Goal: Information Seeking & Learning: Learn about a topic

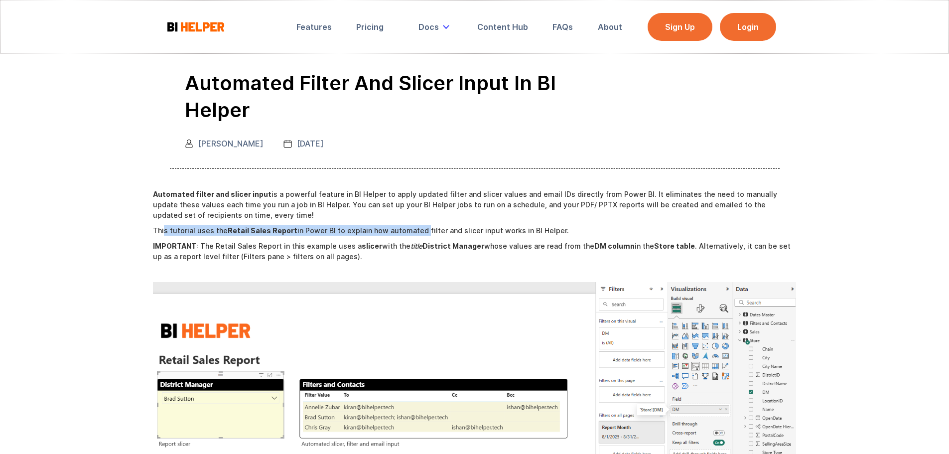
drag, startPoint x: 194, startPoint y: 206, endPoint x: 416, endPoint y: 203, distance: 222.6
click at [416, 225] on p "This tutorial uses the Retail Sales Report in Power BI to explain how automated…" at bounding box center [474, 230] width 643 height 10
click at [235, 190] on strong "Automated filter and slicer input" at bounding box center [212, 194] width 119 height 8
click at [234, 190] on strong "Automated filter and slicer input" at bounding box center [212, 194] width 119 height 8
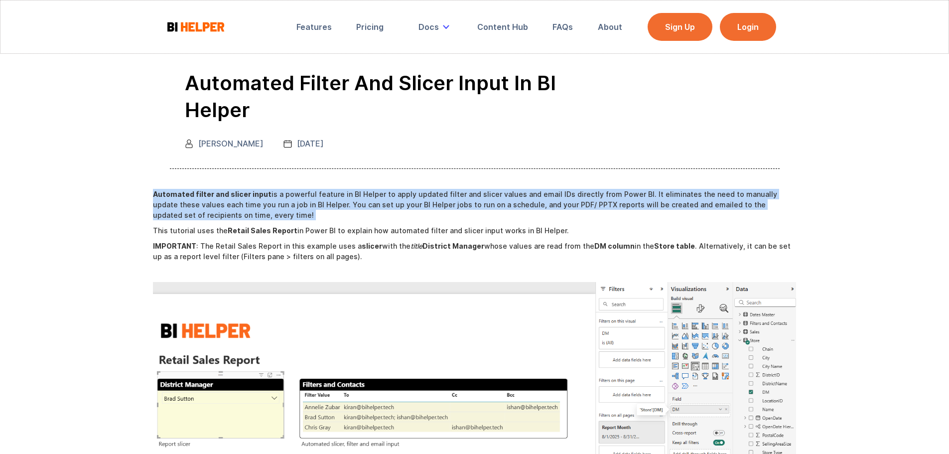
click at [234, 190] on strong "Automated filter and slicer input" at bounding box center [212, 194] width 119 height 8
click at [275, 189] on p "Automated filter and slicer input is a powerful feature in BI Helper to apply u…" at bounding box center [474, 204] width 643 height 31
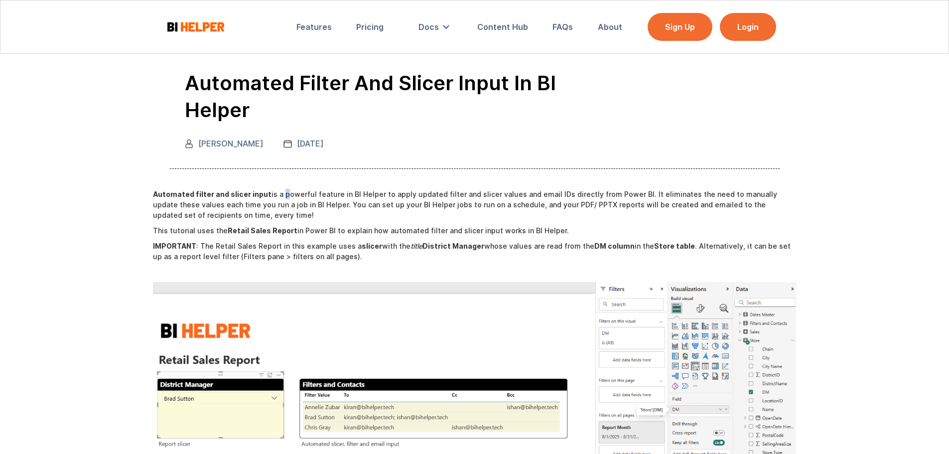
click at [275, 189] on p "Automated filter and slicer input is a powerful feature in BI Helper to apply u…" at bounding box center [474, 204] width 643 height 31
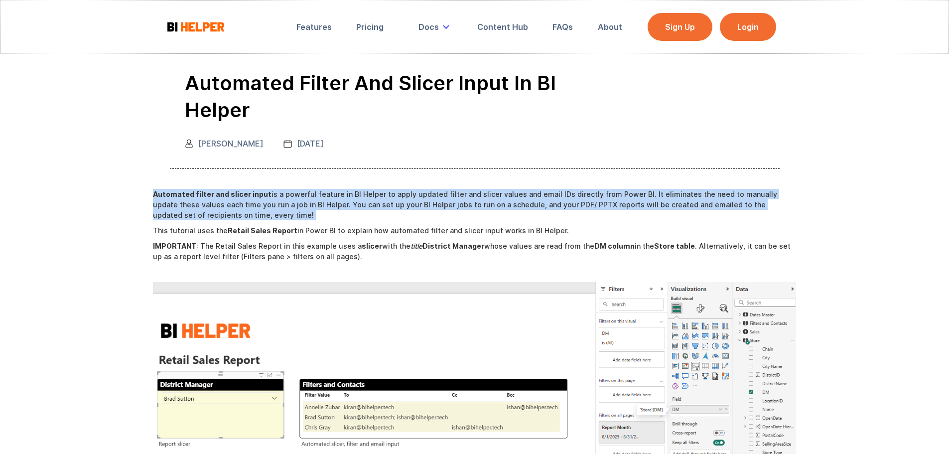
click at [275, 189] on p "Automated filter and slicer input is a powerful feature in BI Helper to apply u…" at bounding box center [474, 204] width 643 height 31
drag, startPoint x: 367, startPoint y: 25, endPoint x: 360, endPoint y: 28, distance: 7.8
